Goal: Task Accomplishment & Management: Manage account settings

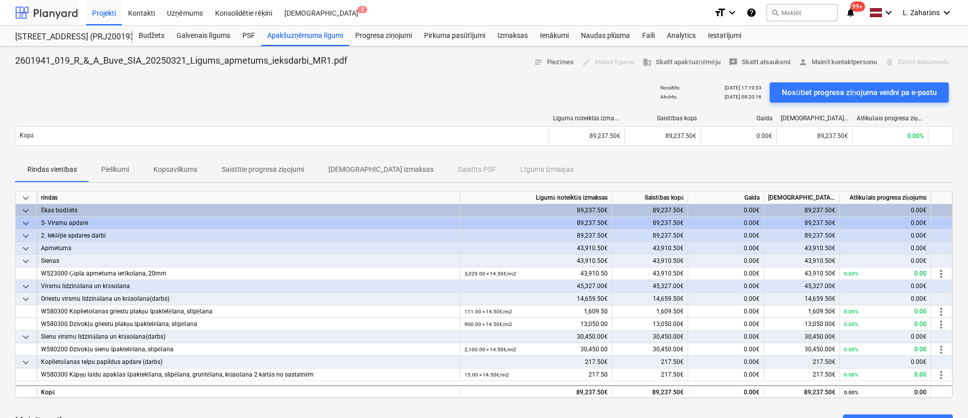
click at [61, 12] on div at bounding box center [46, 12] width 63 height 25
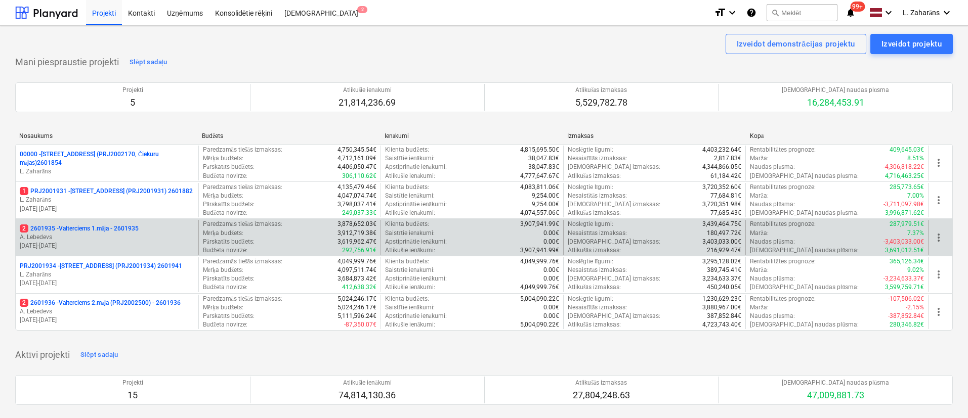
click at [102, 229] on p "2 2601935 - Valterciems 1.māja - 2601935" at bounding box center [79, 229] width 119 height 9
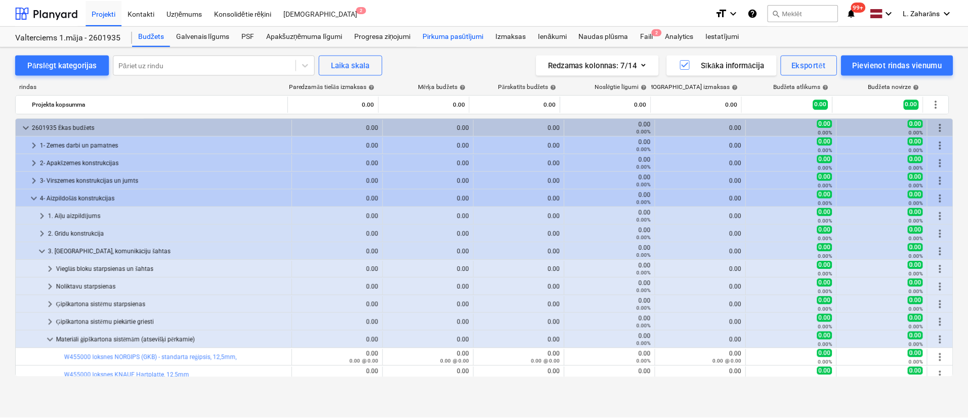
scroll to position [135, 0]
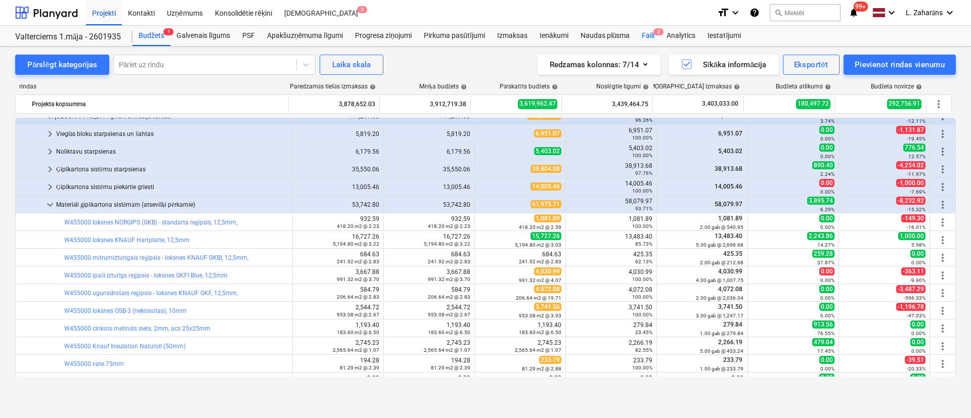
click at [646, 34] on div "Faili 2" at bounding box center [648, 36] width 25 height 20
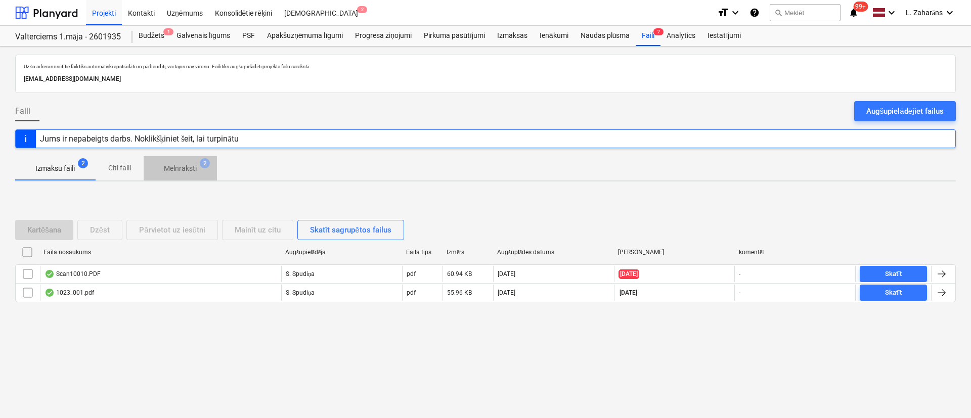
drag, startPoint x: 195, startPoint y: 167, endPoint x: 187, endPoint y: 165, distance: 8.8
click at [194, 167] on p "Melnraksti" at bounding box center [180, 168] width 33 height 11
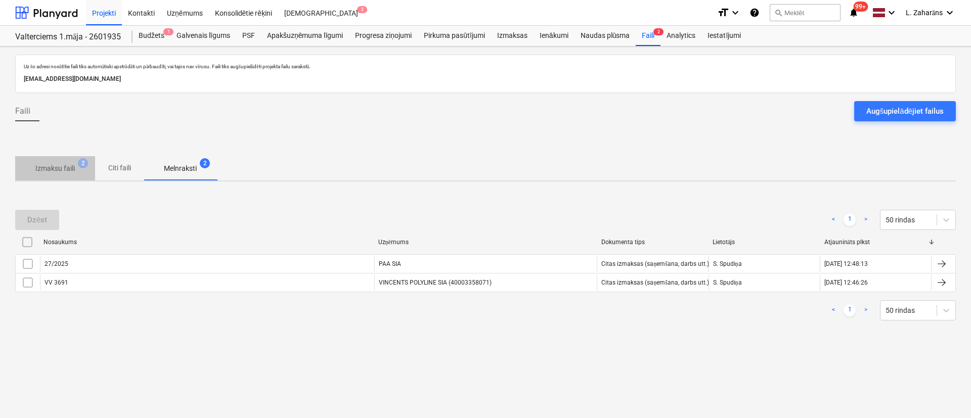
drag, startPoint x: 59, startPoint y: 176, endPoint x: 58, endPoint y: 164, distance: 11.7
click at [60, 171] on span "Izmaksu faili 2" at bounding box center [55, 168] width 80 height 18
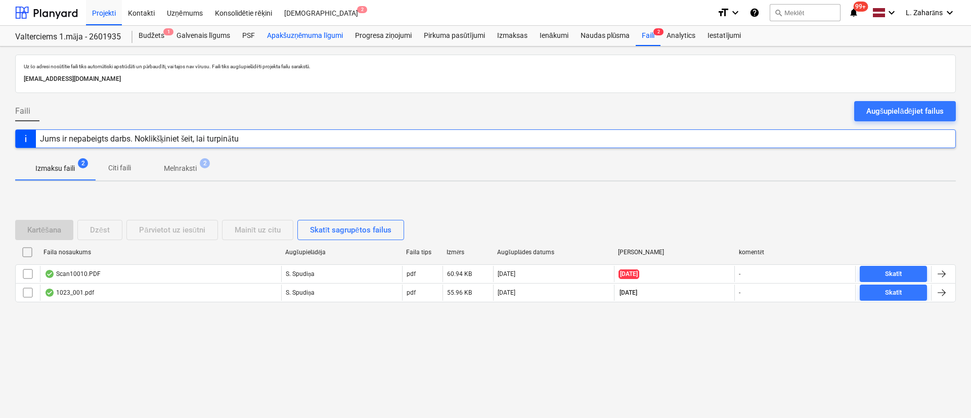
drag, startPoint x: 295, startPoint y: 34, endPoint x: 303, endPoint y: 38, distance: 9.3
click at [295, 34] on div "Apakšuzņēmuma līgumi" at bounding box center [305, 36] width 88 height 20
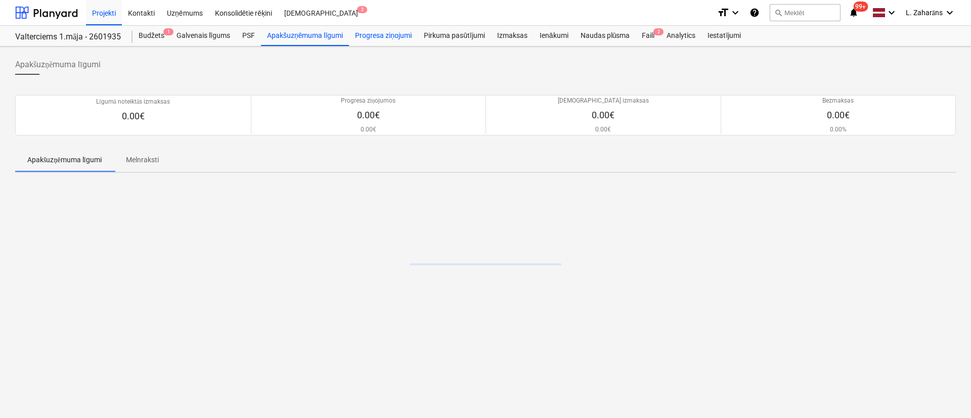
click at [374, 36] on div "Progresa ziņojumi" at bounding box center [383, 36] width 69 height 20
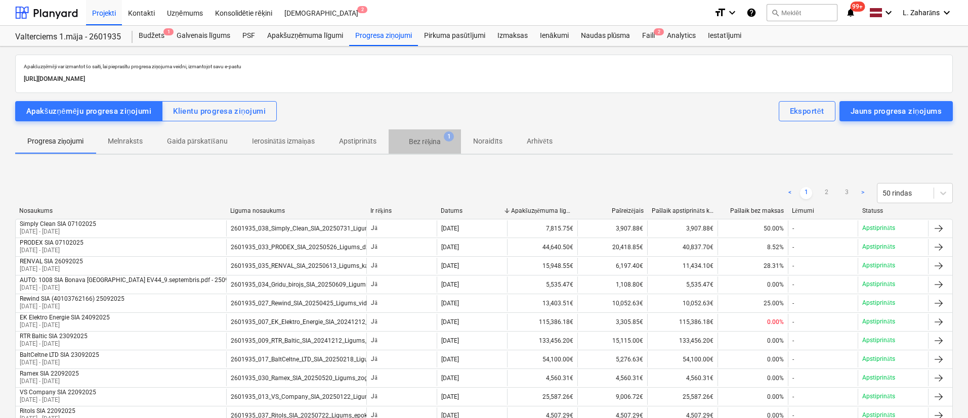
click at [428, 135] on span "Bez rēķina 1" at bounding box center [424, 142] width 72 height 18
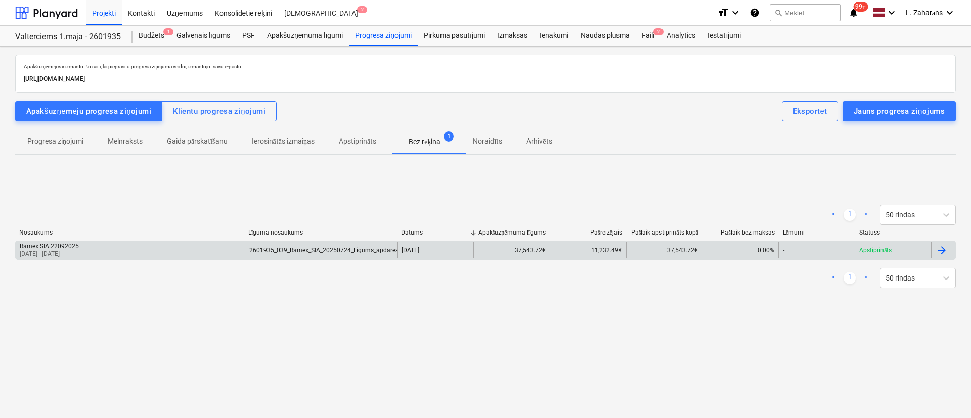
click at [196, 247] on div "Ramex SIA 22092025 [DATE] - [DATE]" at bounding box center [130, 250] width 229 height 16
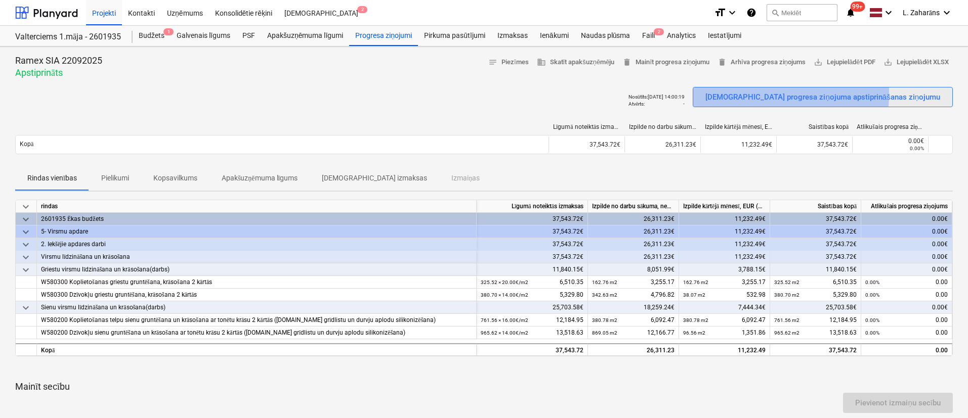
click at [806, 94] on div "[DEMOGRAPHIC_DATA] progresa ziņojuma apstiprināšanas ziņojumu" at bounding box center [822, 97] width 235 height 13
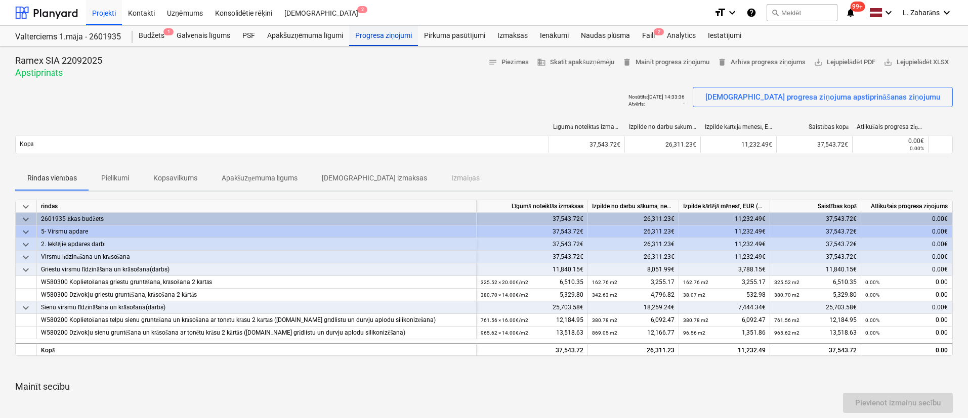
click at [404, 34] on div "Progresa ziņojumi" at bounding box center [383, 36] width 69 height 20
